Goal: Task Accomplishment & Management: Use online tool/utility

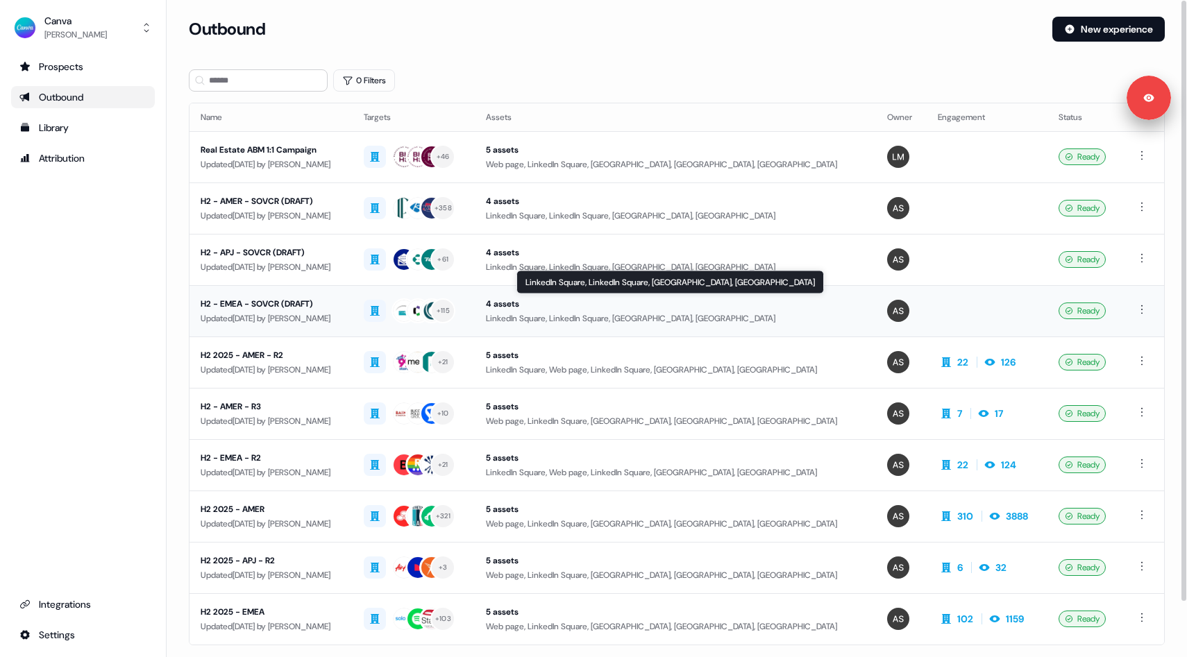
scroll to position [60, 0]
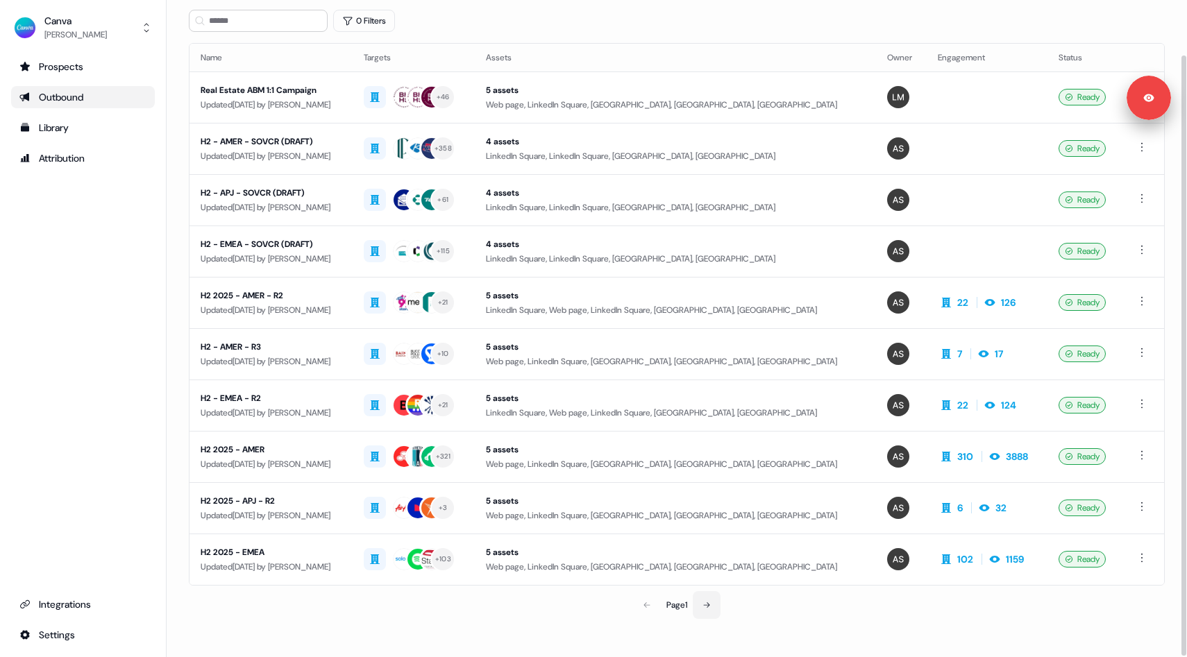
click at [704, 600] on button at bounding box center [707, 605] width 28 height 28
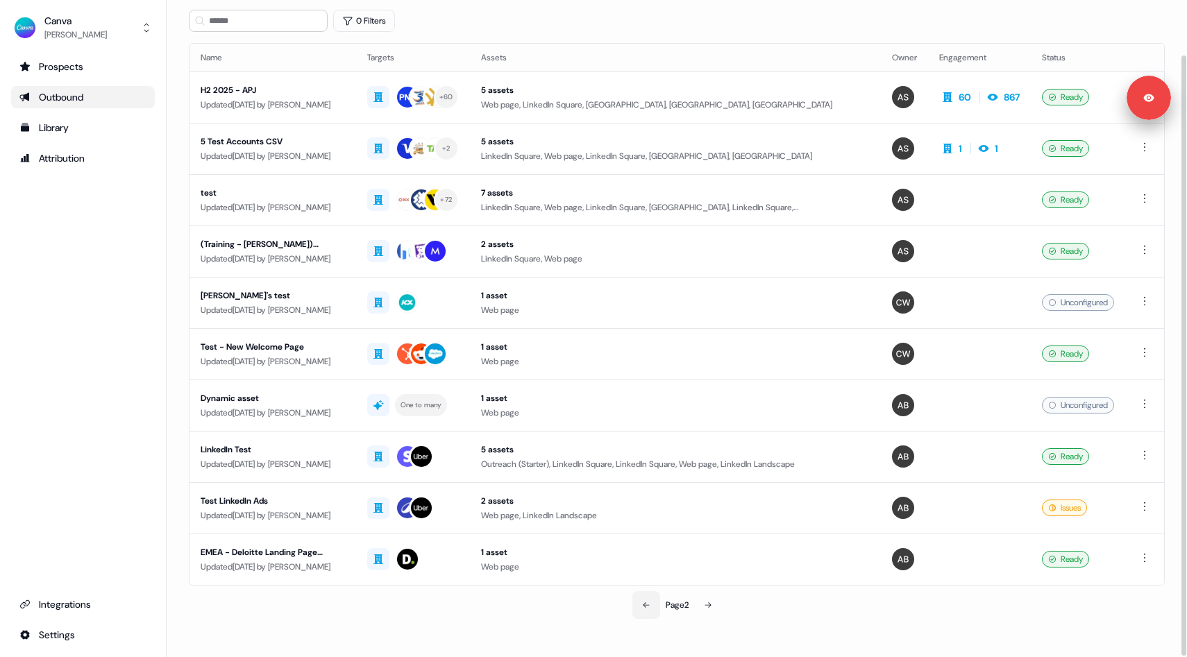
click at [642, 602] on icon at bounding box center [646, 605] width 8 height 8
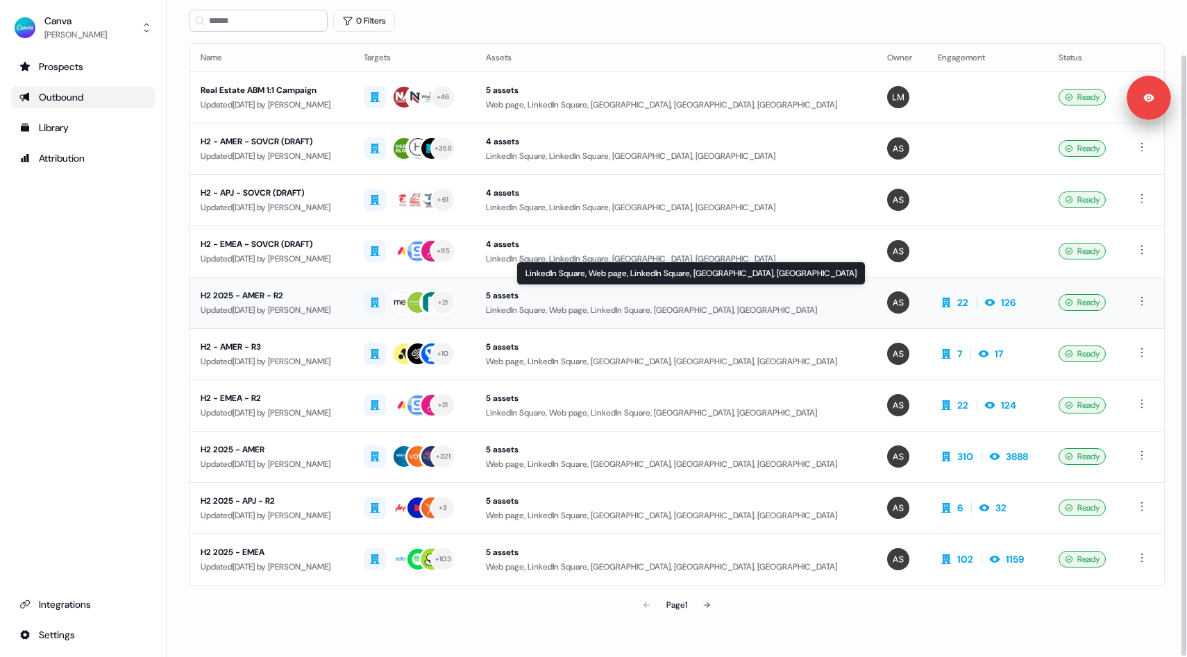
click at [699, 316] on div "LinkedIn Square, Web page, LinkedIn Square, [GEOGRAPHIC_DATA], [GEOGRAPHIC_DATA]" at bounding box center [675, 310] width 379 height 14
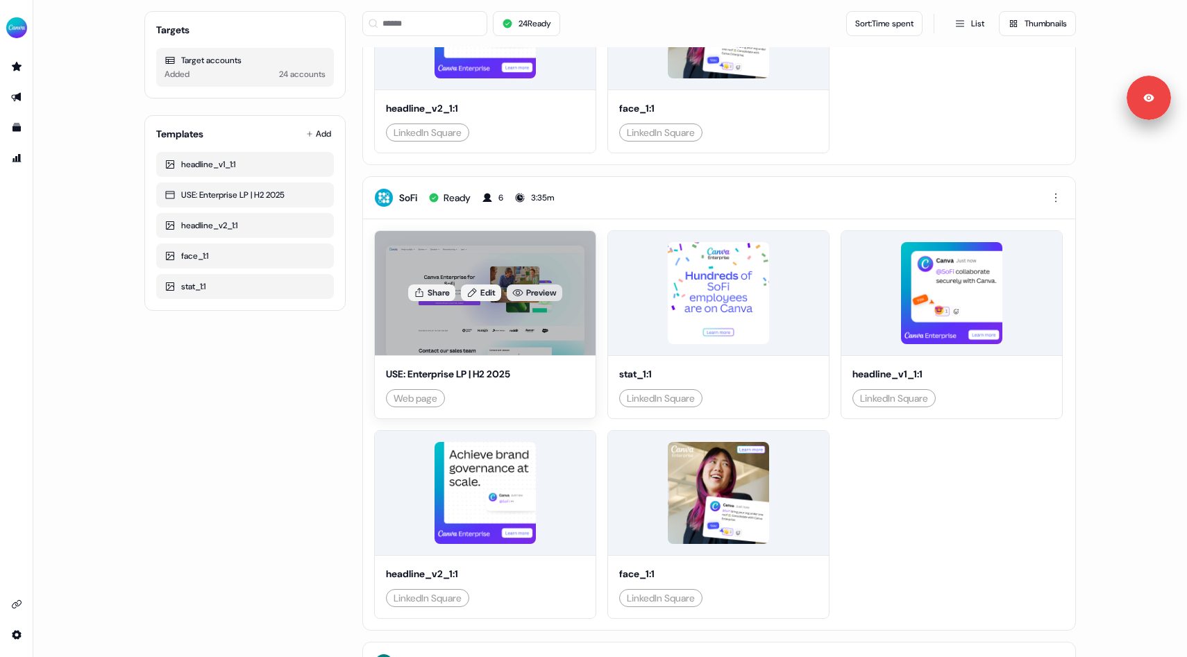
scroll to position [1371, 0]
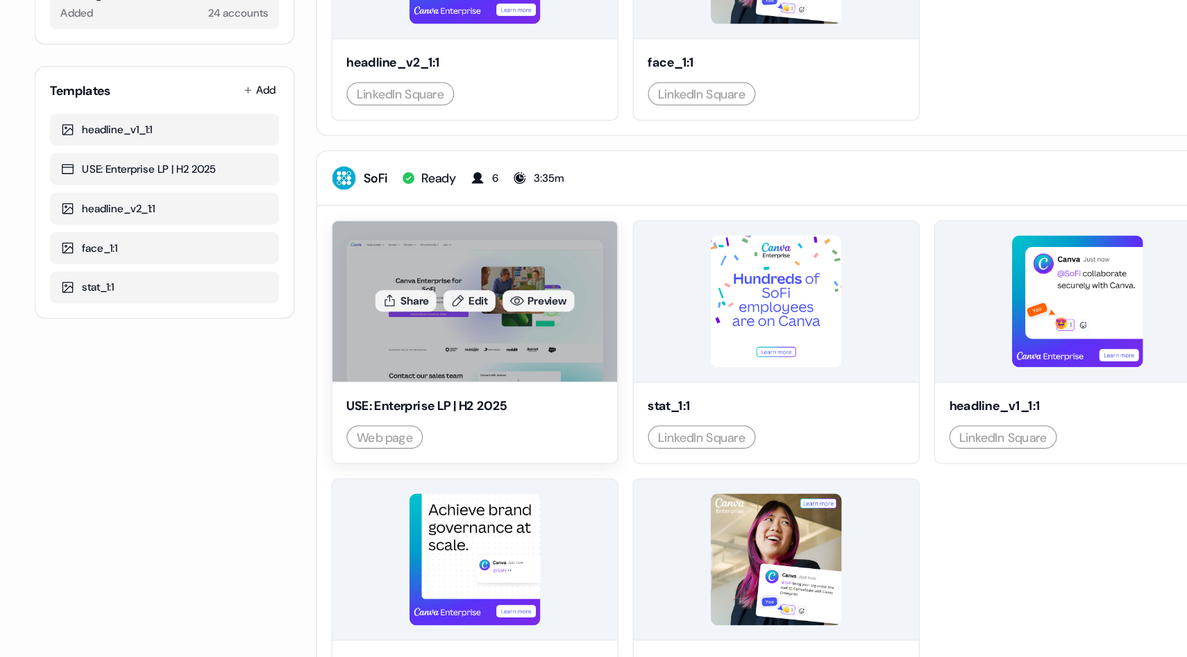
click at [533, 345] on div "Share Edit Preview" at bounding box center [485, 297] width 221 height 124
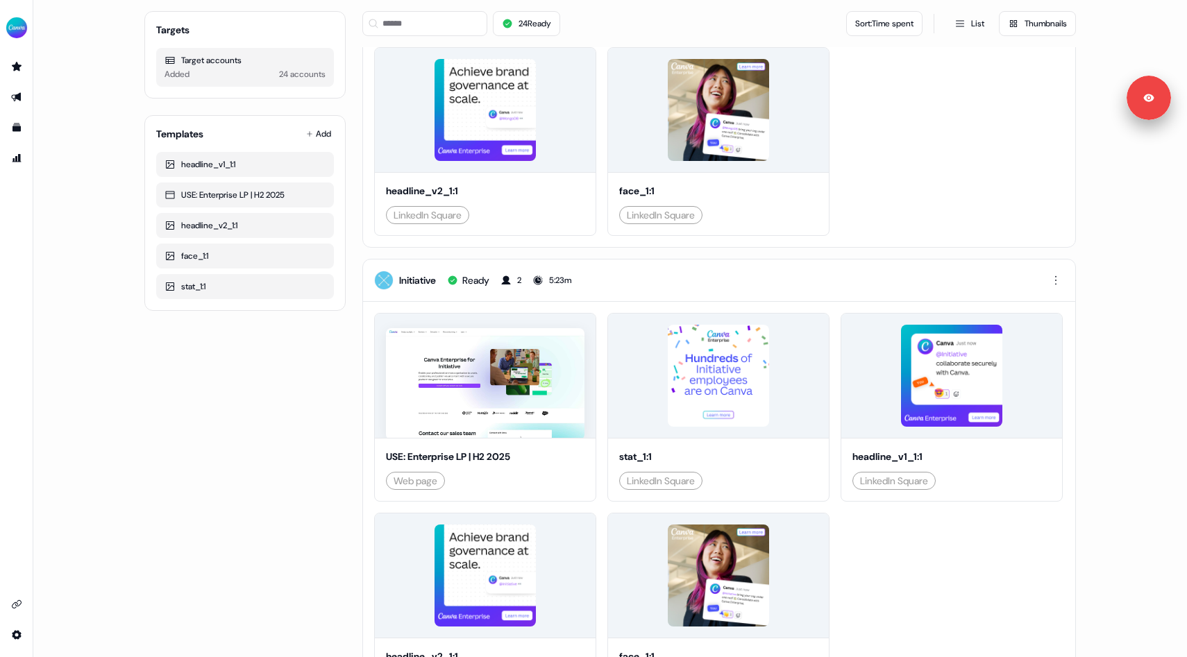
scroll to position [273, 0]
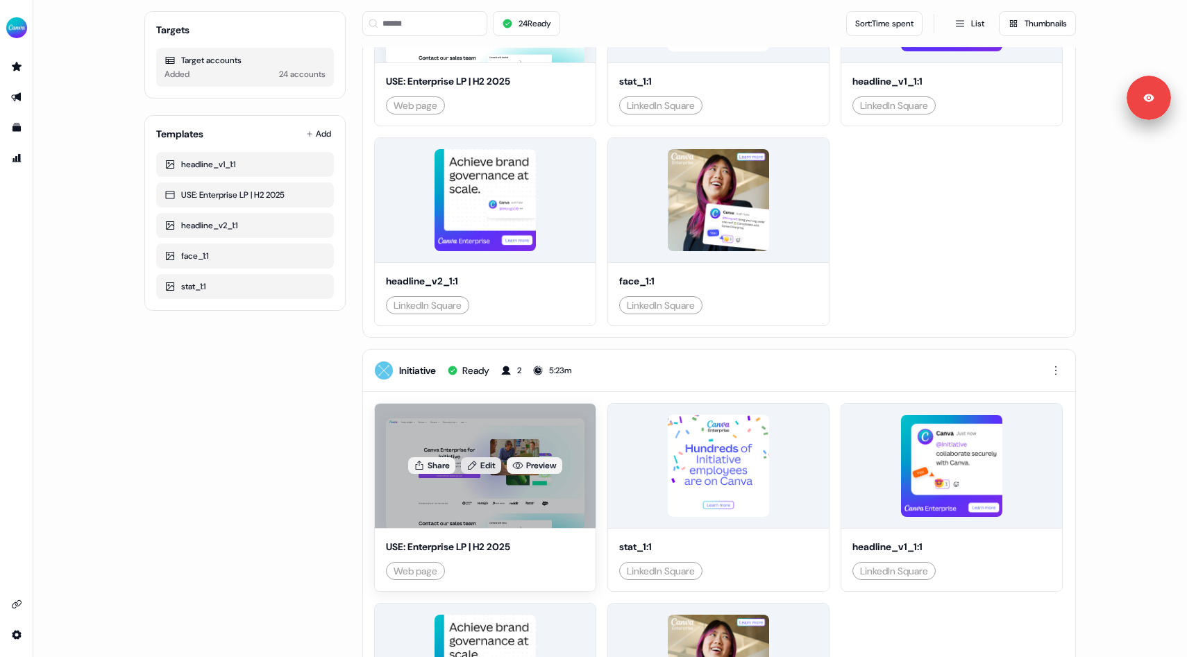
click at [472, 469] on icon at bounding box center [471, 465] width 11 height 11
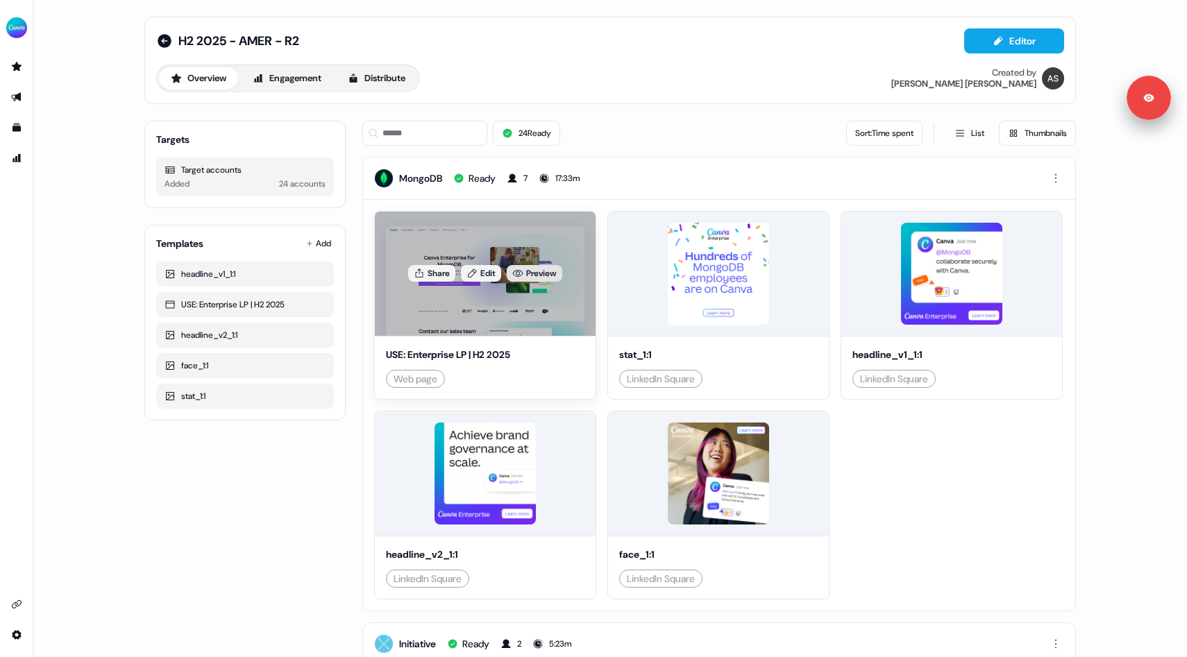
click at [543, 275] on link "Preview" at bounding box center [535, 273] width 56 height 17
